Goal: Information Seeking & Learning: Learn about a topic

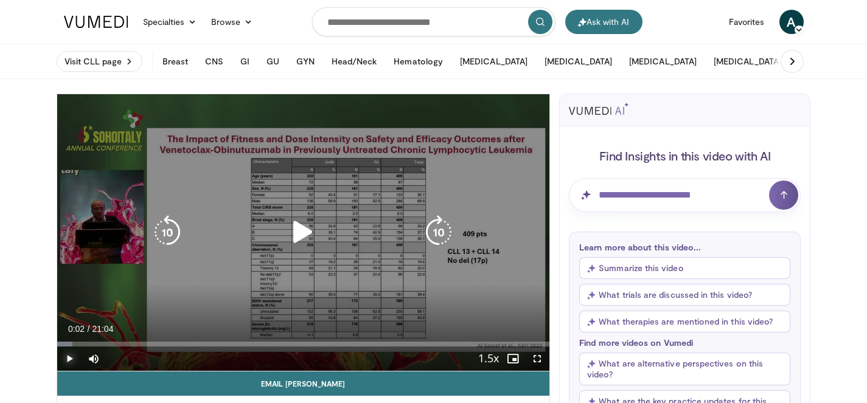
click at [67, 356] on span "Video Player" at bounding box center [69, 359] width 24 height 24
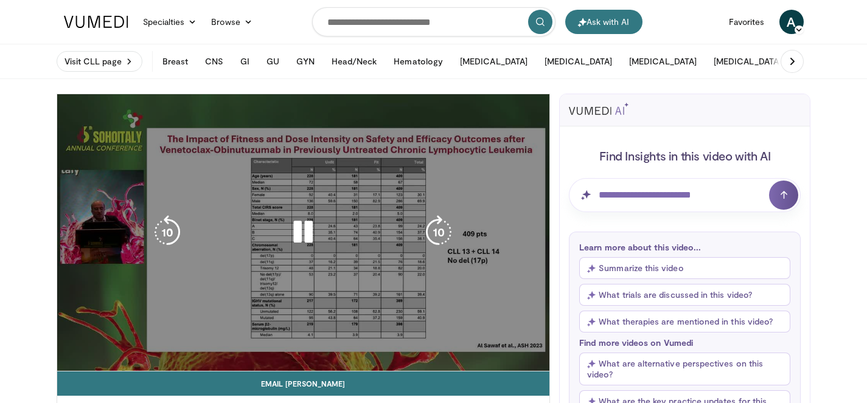
scroll to position [16, 0]
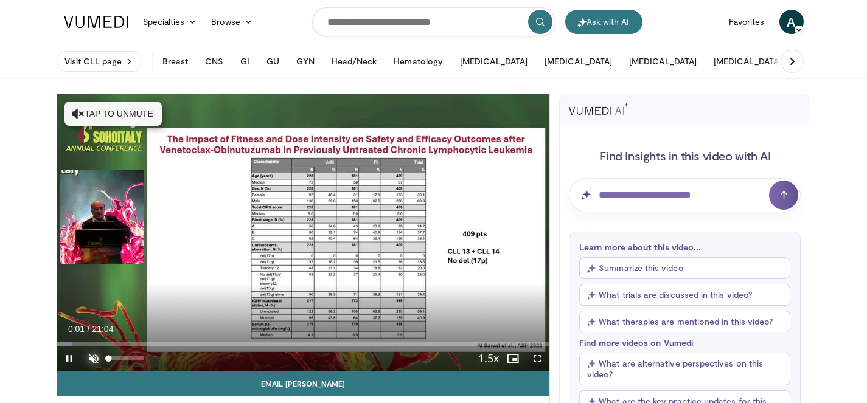
click at [88, 360] on span "Video Player" at bounding box center [93, 359] width 24 height 24
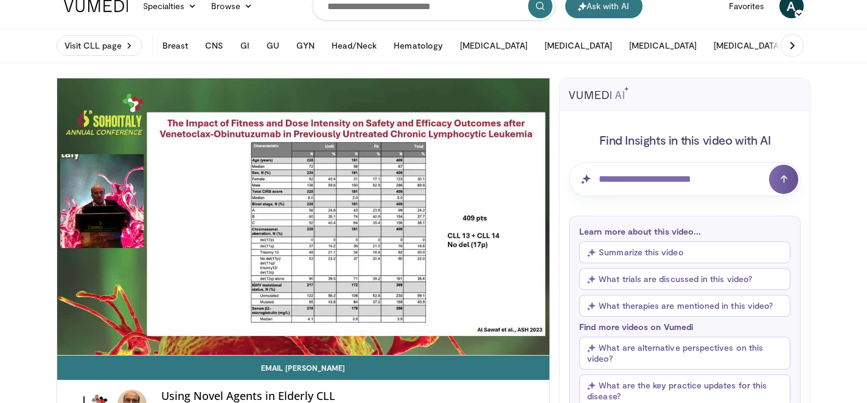
scroll to position [24, 0]
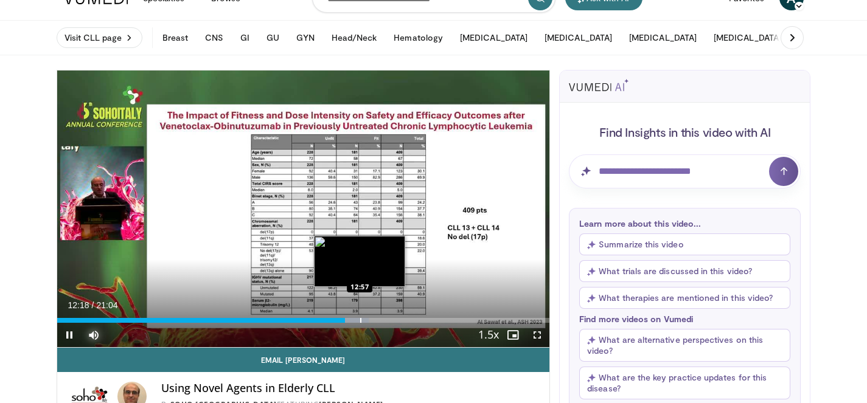
click at [360, 321] on div "Progress Bar" at bounding box center [360, 320] width 1 height 5
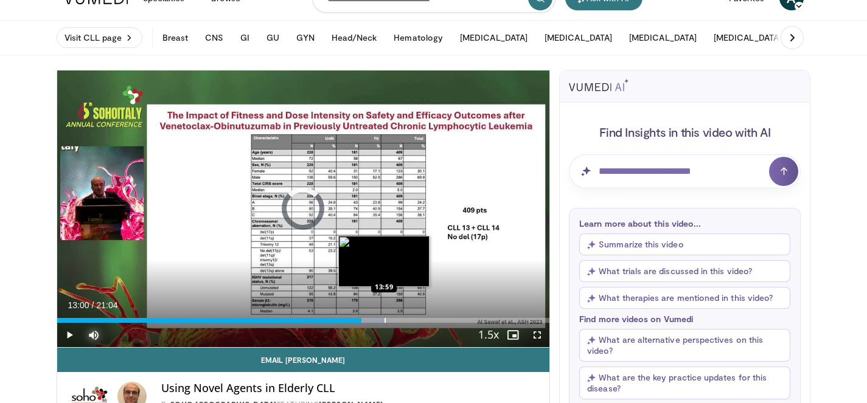
click at [384, 322] on div "Progress Bar" at bounding box center [384, 320] width 1 height 5
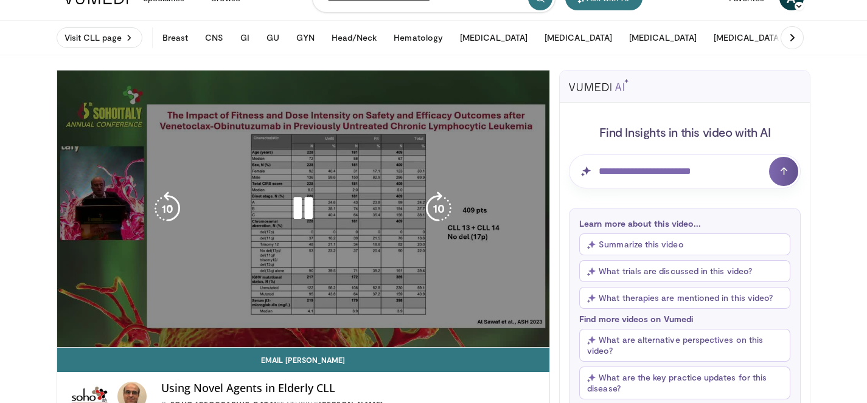
click at [413, 322] on video-js "**********" at bounding box center [303, 209] width 493 height 277
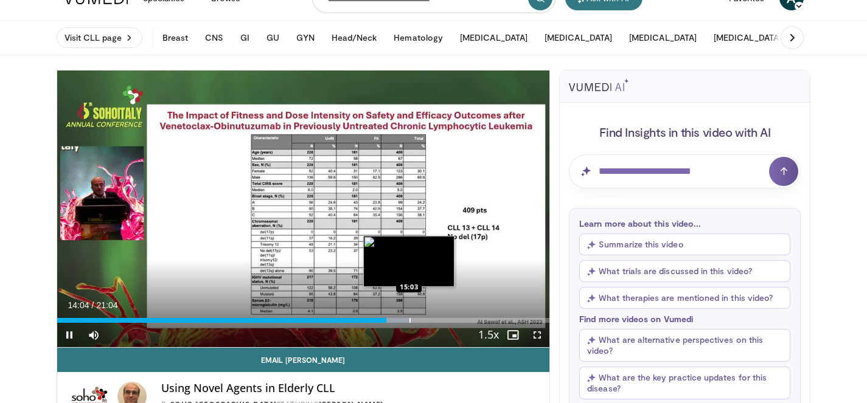
click at [409, 321] on div "Progress Bar" at bounding box center [409, 320] width 1 height 5
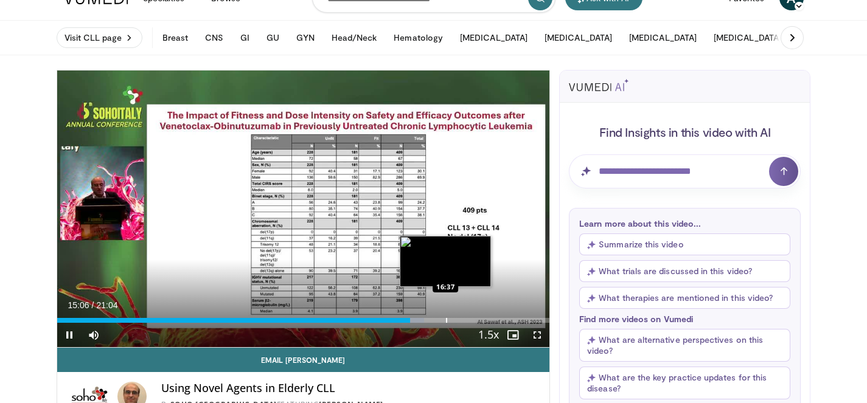
click at [446, 318] on div "Progress Bar" at bounding box center [446, 320] width 1 height 5
click at [466, 322] on div "Progress Bar" at bounding box center [466, 320] width 1 height 5
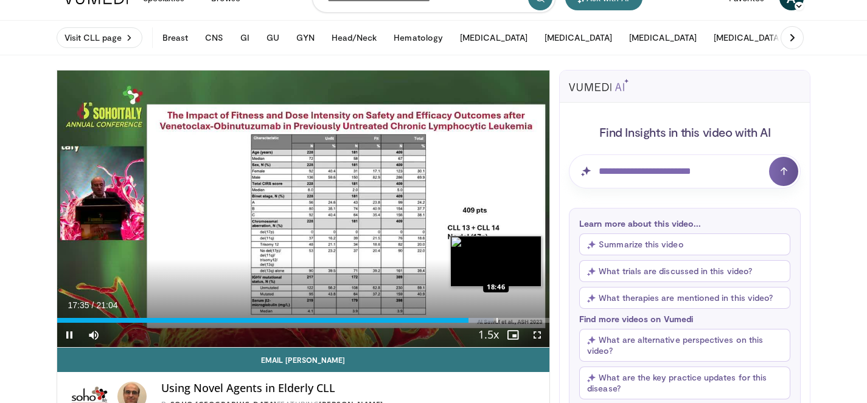
click at [496, 321] on div "Progress Bar" at bounding box center [496, 320] width 1 height 5
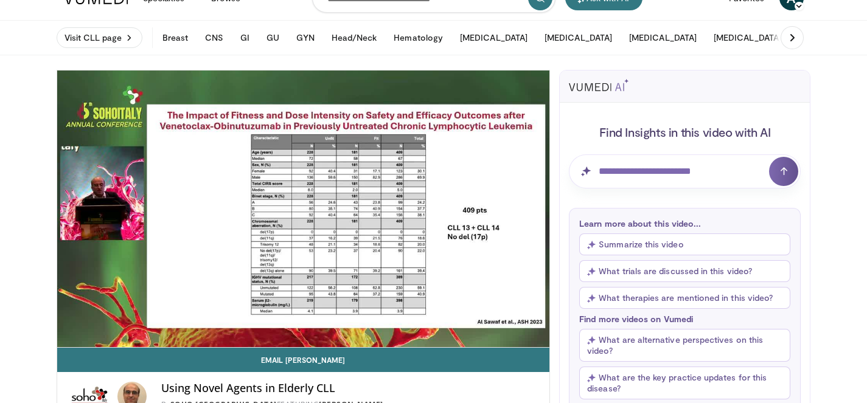
click at [521, 342] on div "Loaded : 89.40% 18:47 19:25" at bounding box center [303, 344] width 493 height 5
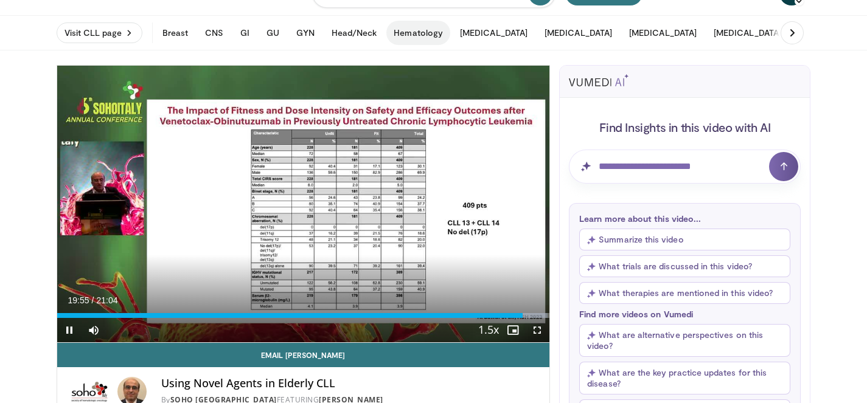
scroll to position [0, 0]
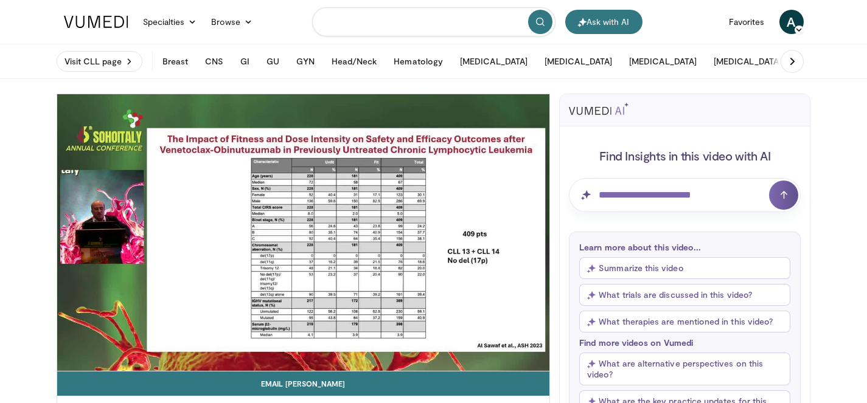
click at [435, 16] on input "Search topics, interventions" at bounding box center [433, 21] width 243 height 29
type input "**********"
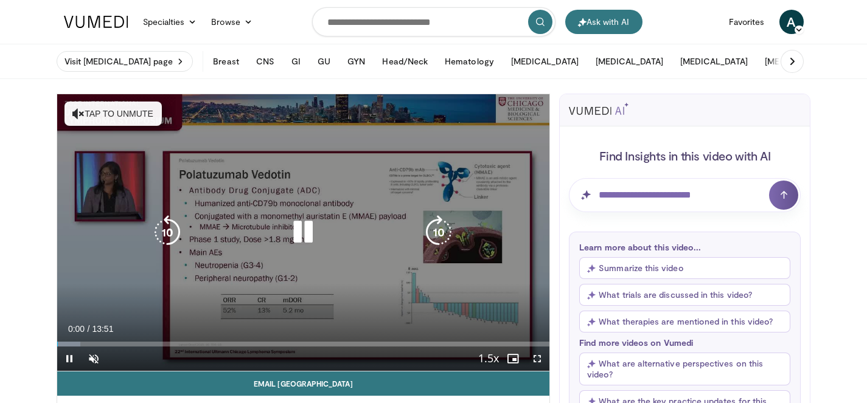
click at [302, 236] on icon "Video Player" at bounding box center [303, 232] width 34 height 34
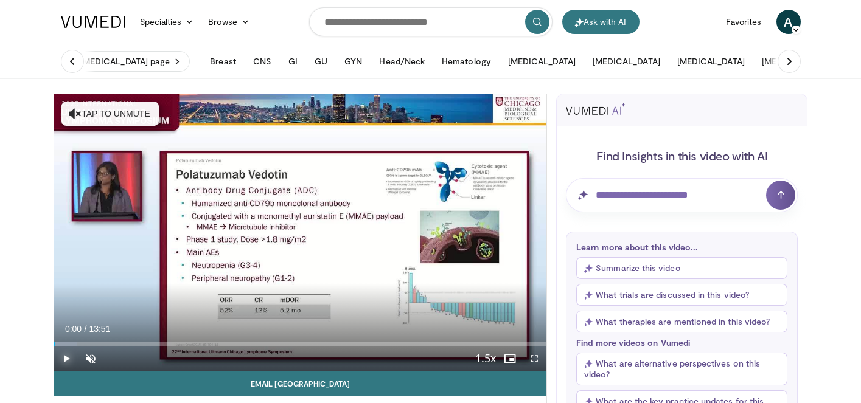
click at [72, 356] on span "Video Player" at bounding box center [66, 359] width 24 height 24
click at [91, 361] on span "Video Player" at bounding box center [90, 359] width 24 height 24
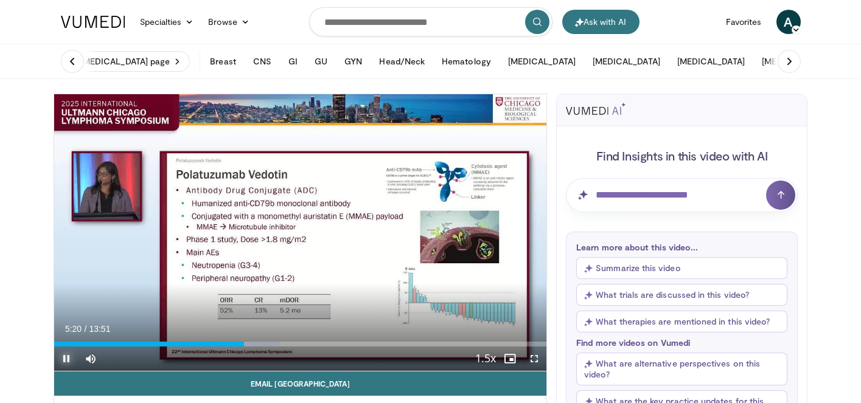
click at [61, 359] on span "Video Player" at bounding box center [66, 359] width 24 height 24
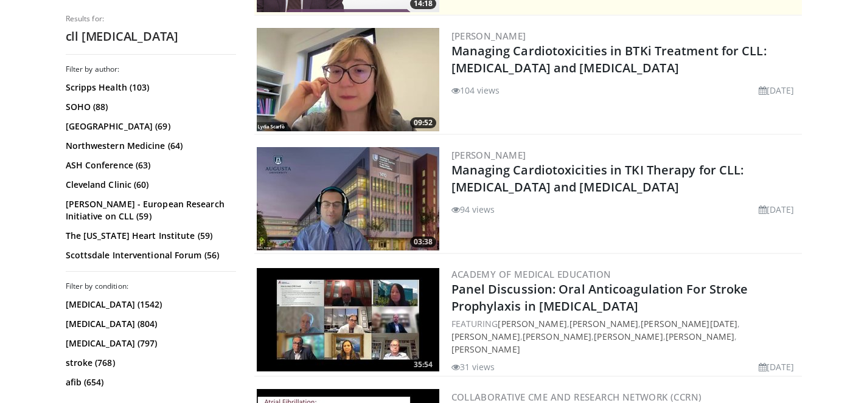
scroll to position [285, 0]
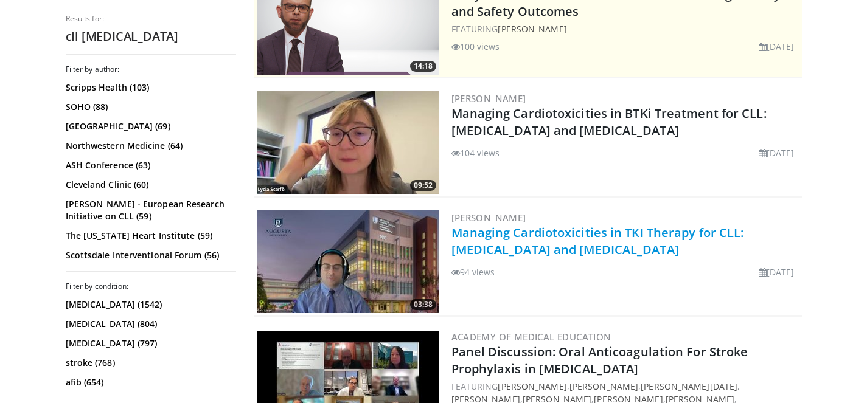
click at [572, 249] on link "Managing Cardiotoxicities in TKI Therapy for CLL: Atrial Fibrillation and Atria…" at bounding box center [597, 240] width 293 height 33
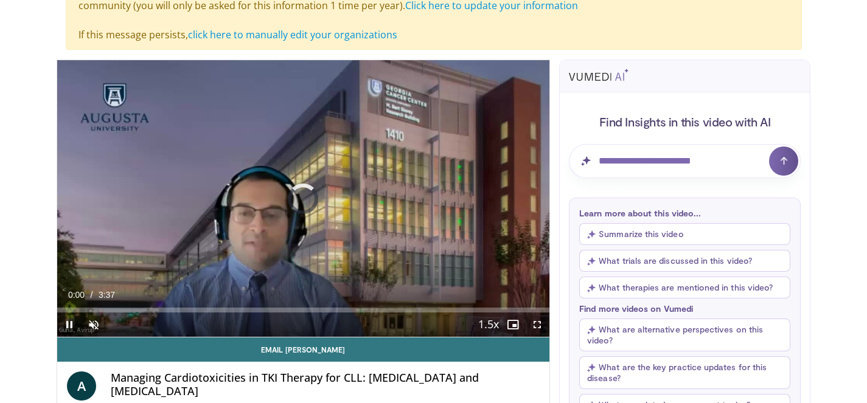
scroll to position [181, 0]
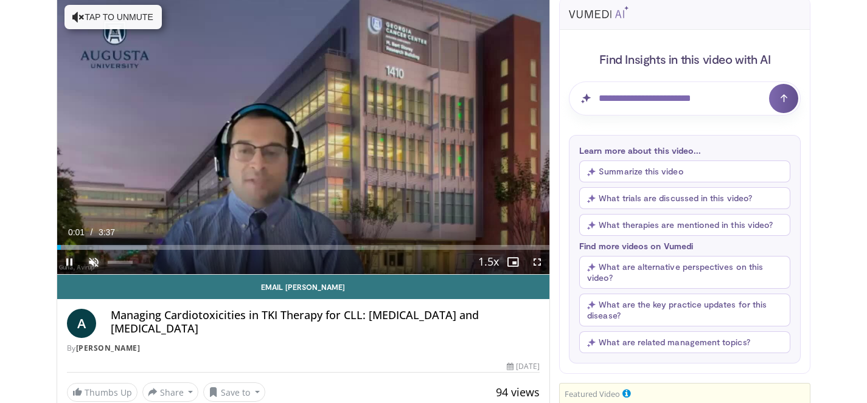
click at [90, 258] on span "Video Player" at bounding box center [93, 262] width 24 height 24
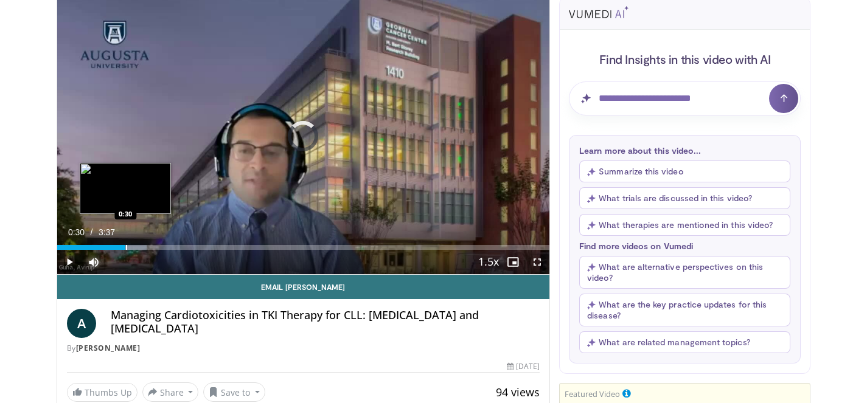
click at [126, 248] on div "Progress Bar" at bounding box center [126, 247] width 1 height 5
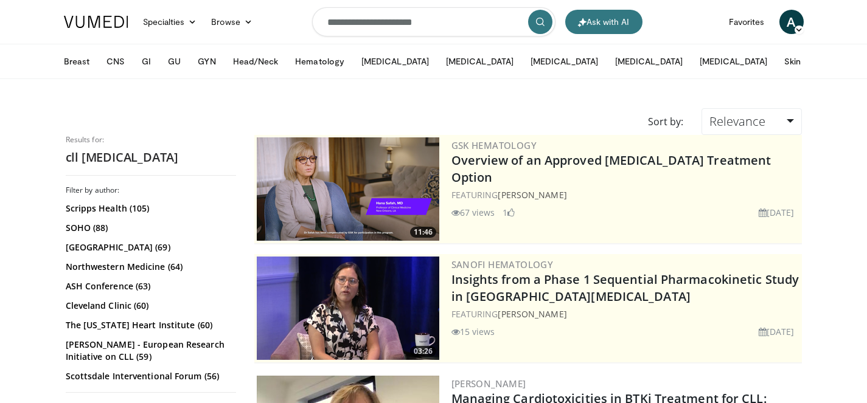
scroll to position [338, 0]
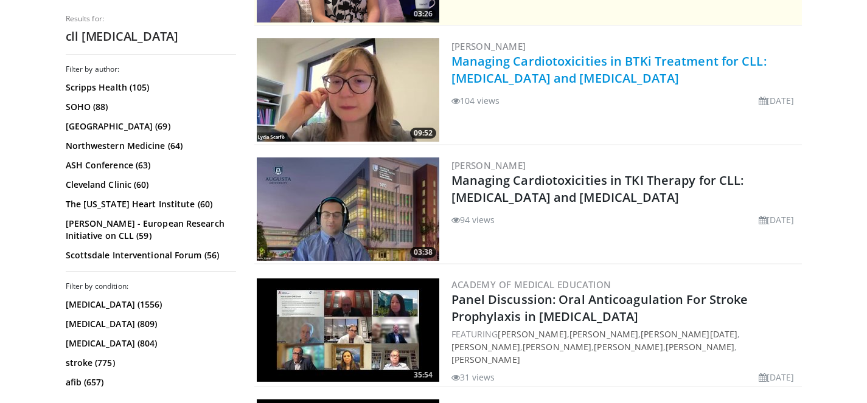
click at [541, 68] on link "Managing Cardiotoxicities in BTKi Treatment for CLL: [MEDICAL_DATA] and [MEDICA…" at bounding box center [608, 69] width 315 height 33
